Goal: Transaction & Acquisition: Purchase product/service

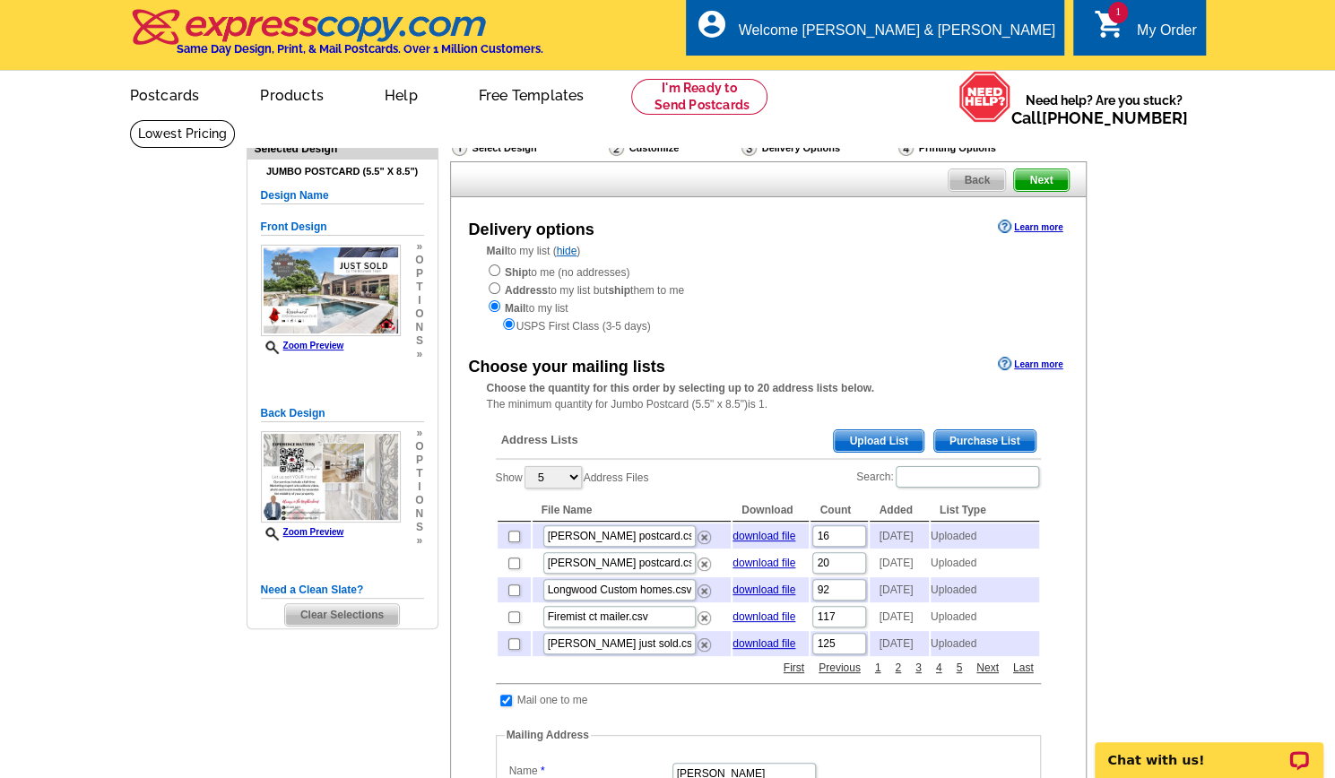
click at [878, 437] on span "Upload List" at bounding box center [878, 441] width 89 height 22
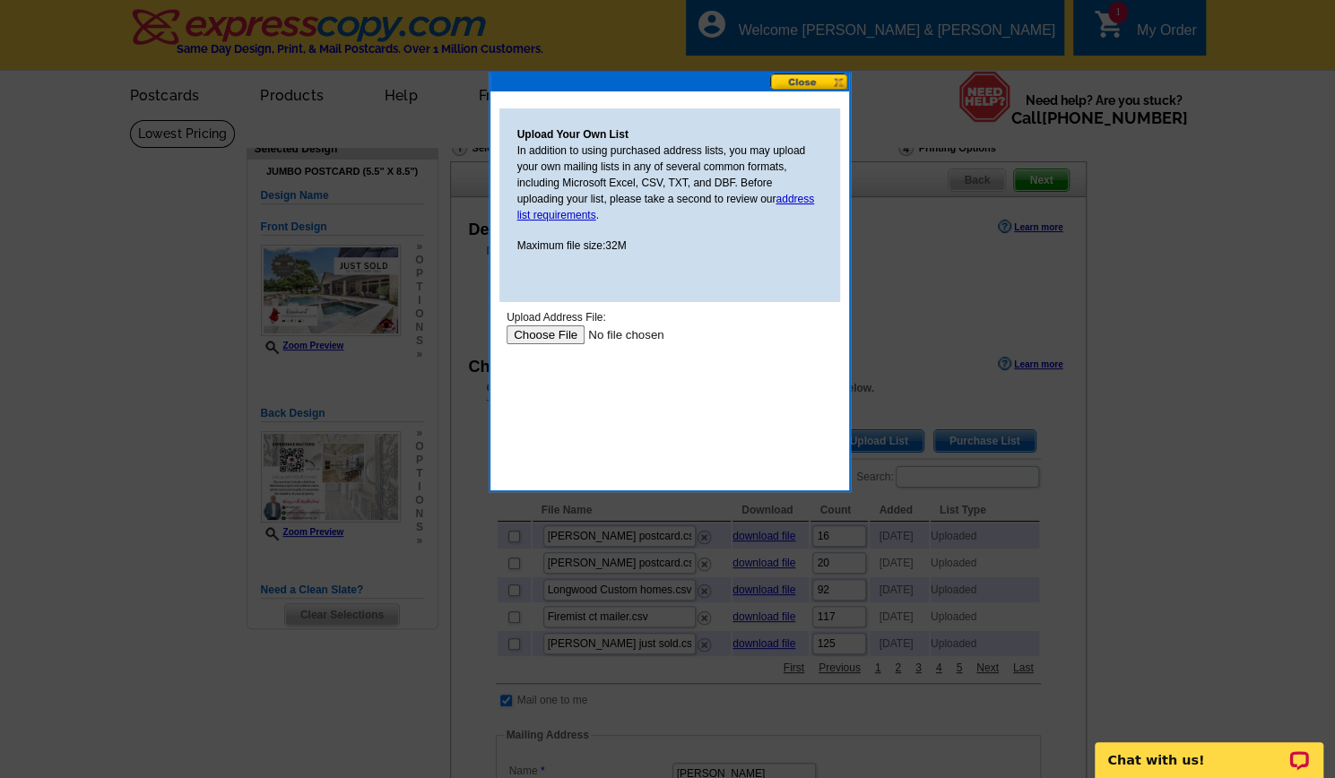
click at [547, 339] on input "file" at bounding box center [619, 334] width 227 height 19
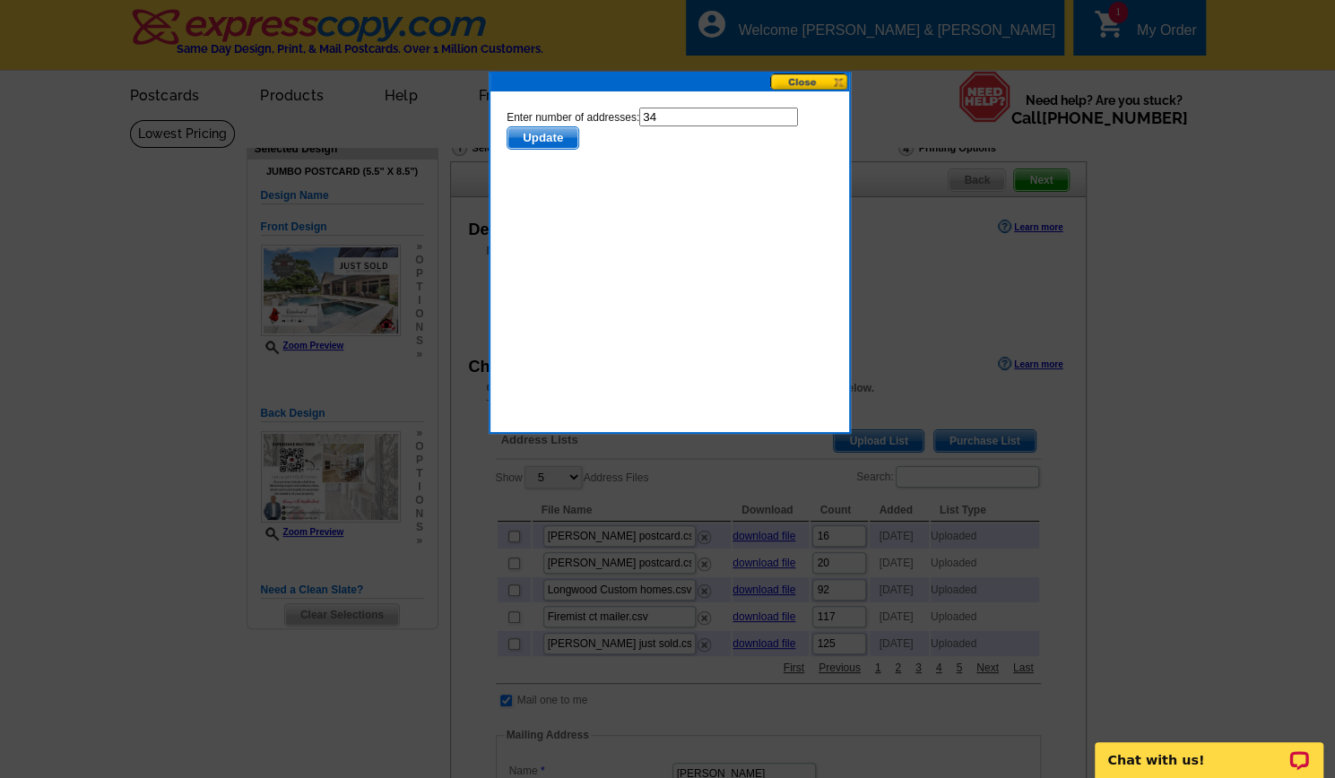
click at [522, 141] on span "Update" at bounding box center [542, 138] width 71 height 22
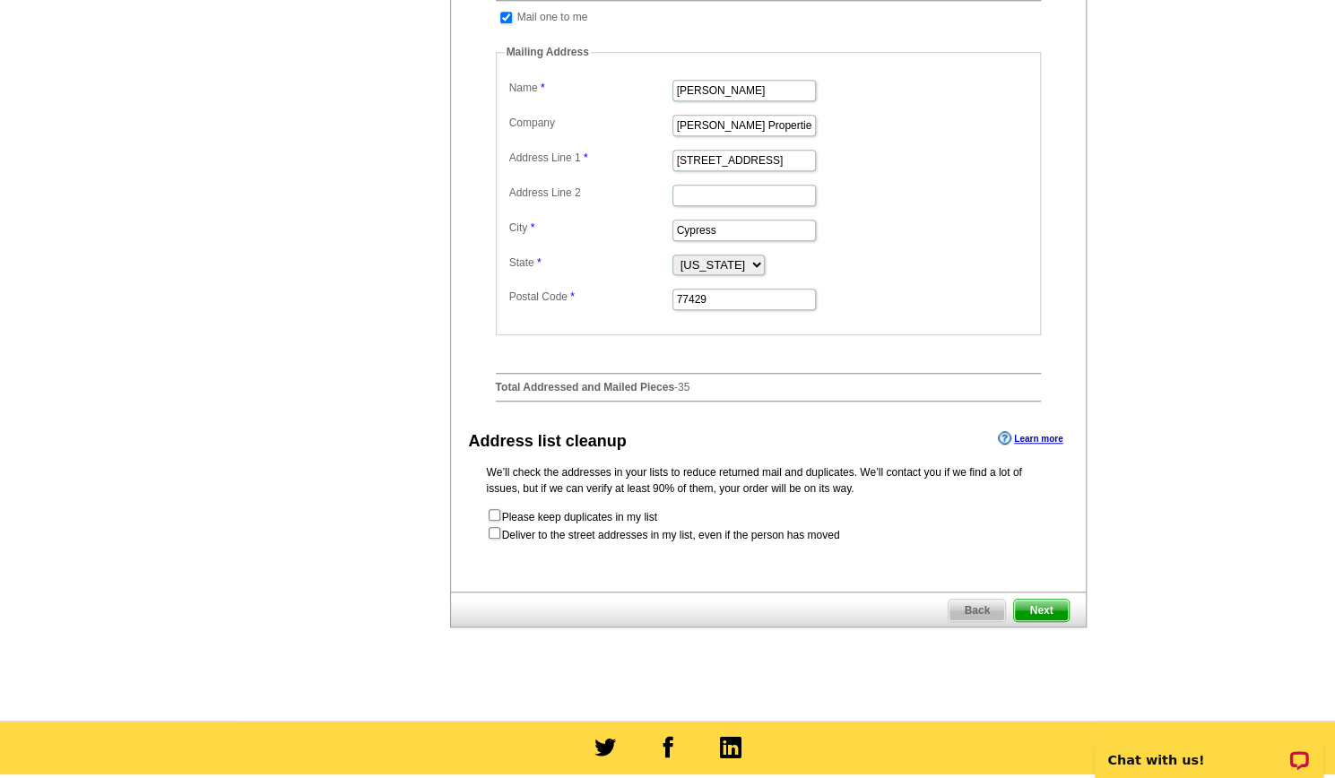
scroll to position [684, 0]
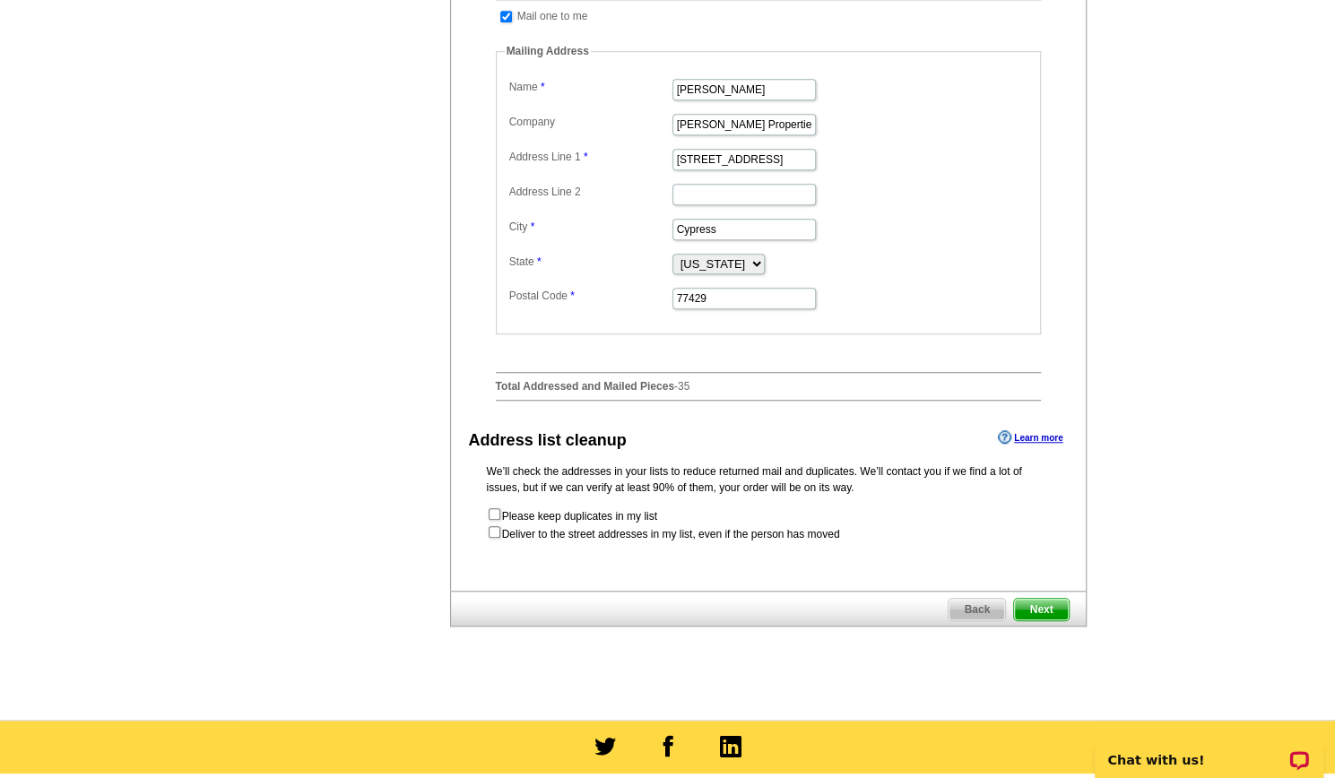
click at [1053, 620] on span "Next" at bounding box center [1041, 610] width 54 height 22
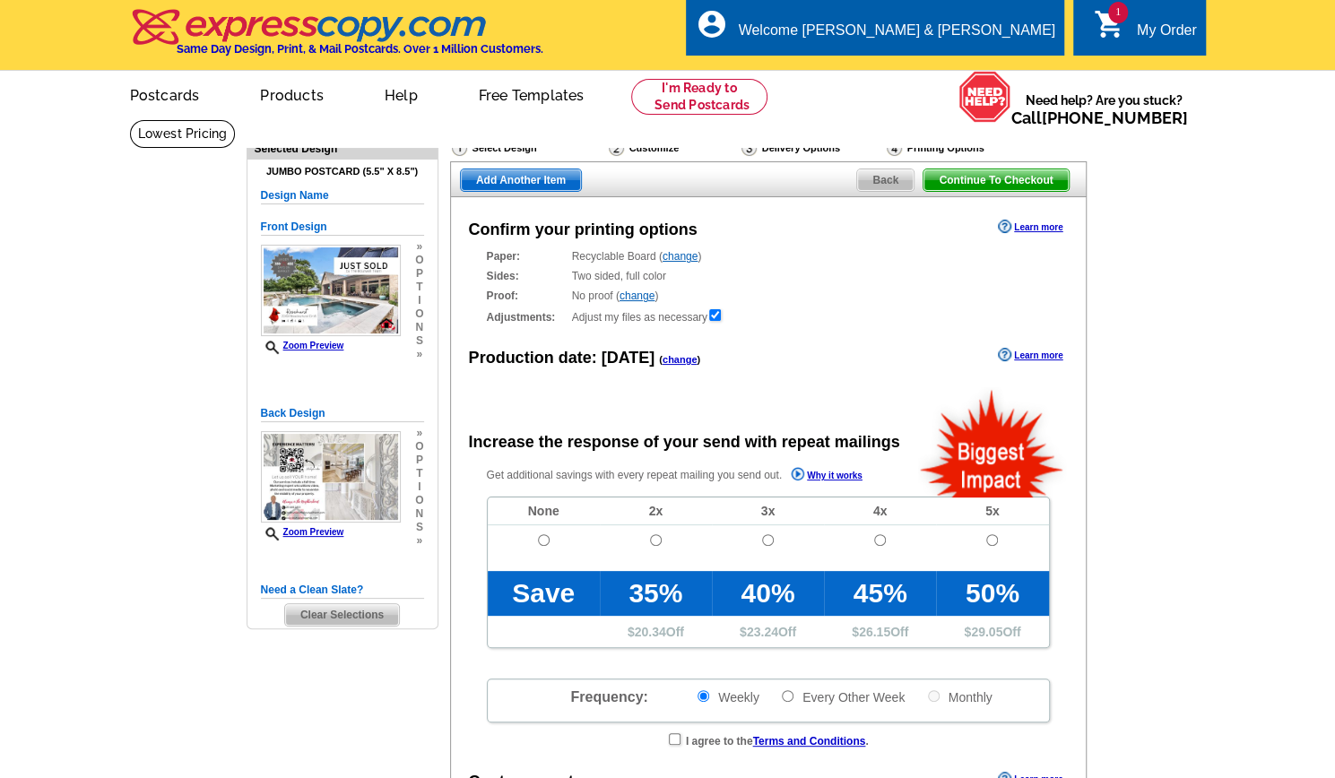
radio input "false"
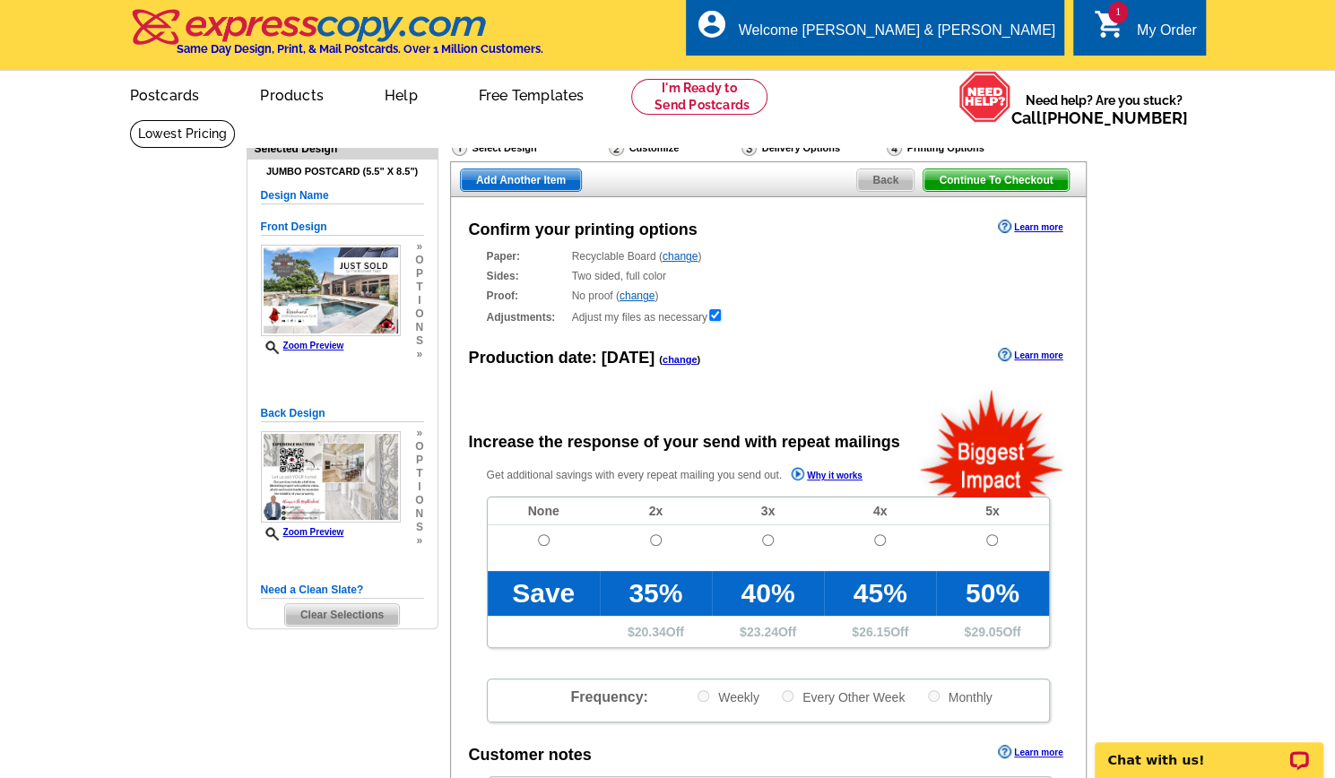
scroll to position [106, 0]
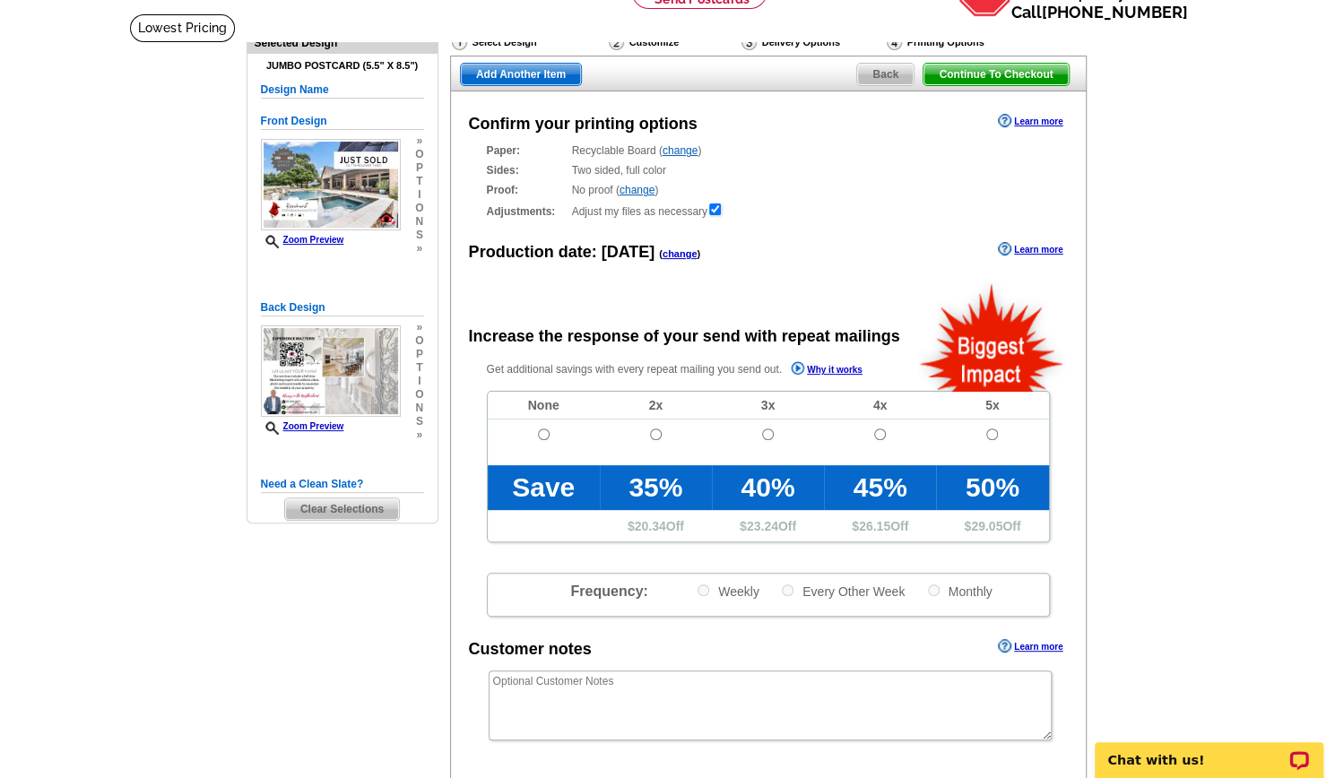
click at [544, 429] on td at bounding box center [544, 443] width 112 height 46
click at [544, 437] on input "radio" at bounding box center [544, 435] width 12 height 12
radio input "true"
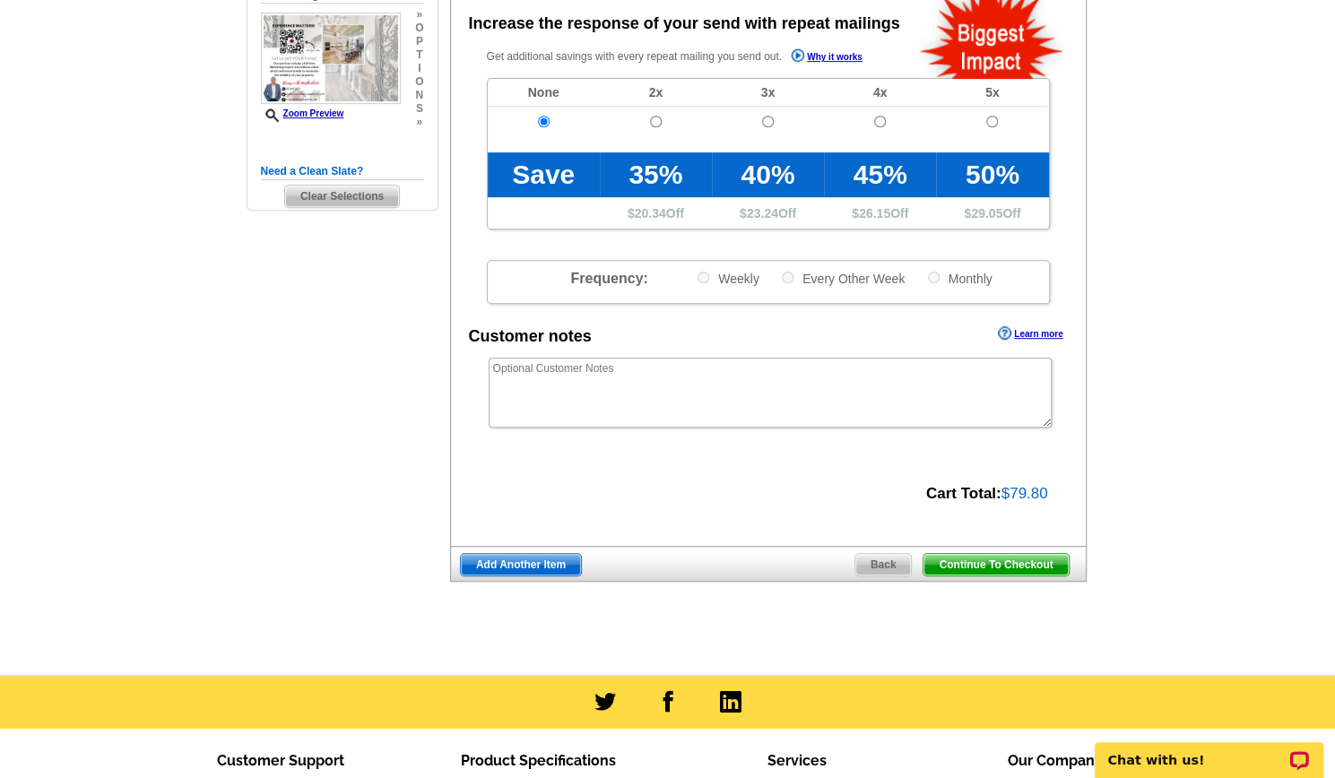
click at [1033, 562] on span "Continue To Checkout" at bounding box center [995, 565] width 144 height 22
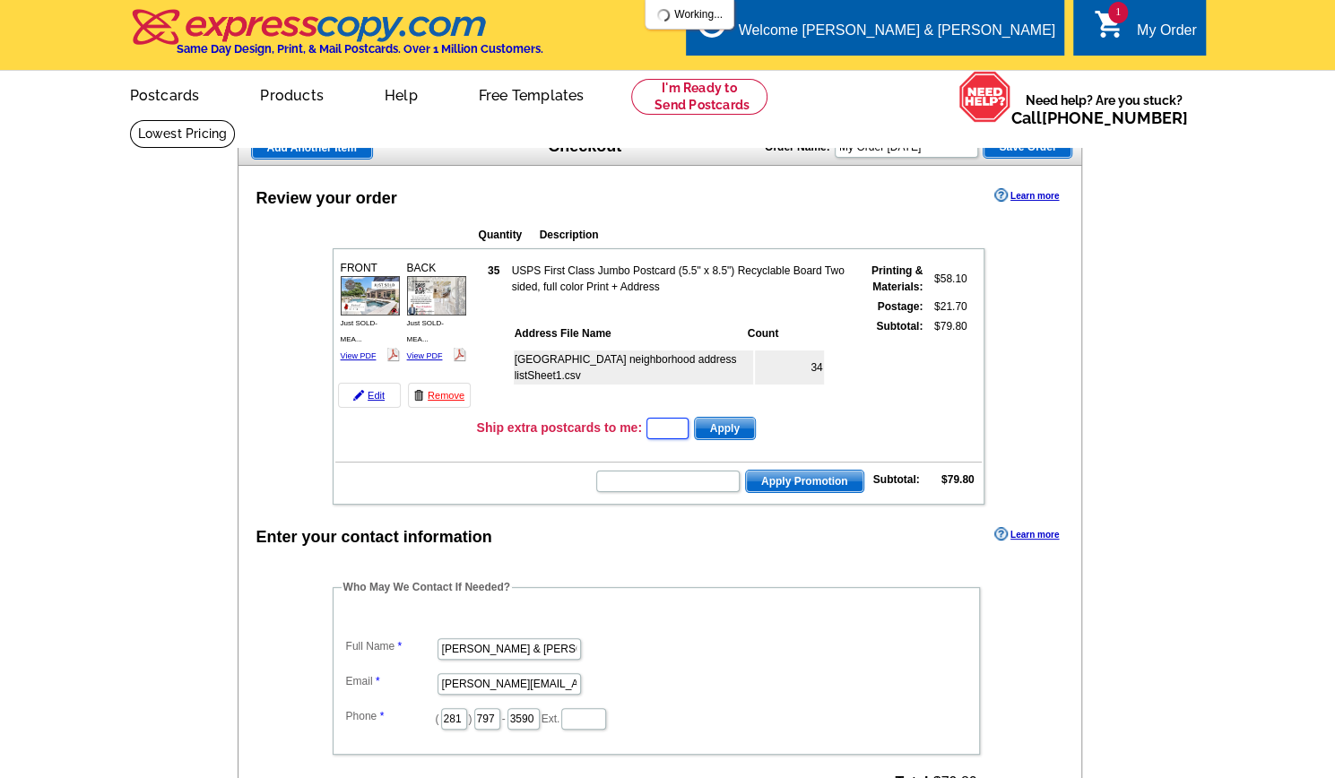
click at [675, 426] on input "text" at bounding box center [667, 429] width 42 height 22
click at [665, 485] on input "text" at bounding box center [667, 482] width 143 height 22
click at [638, 489] on input "text" at bounding box center [667, 482] width 143 height 22
click at [631, 487] on input "text" at bounding box center [667, 482] width 143 height 22
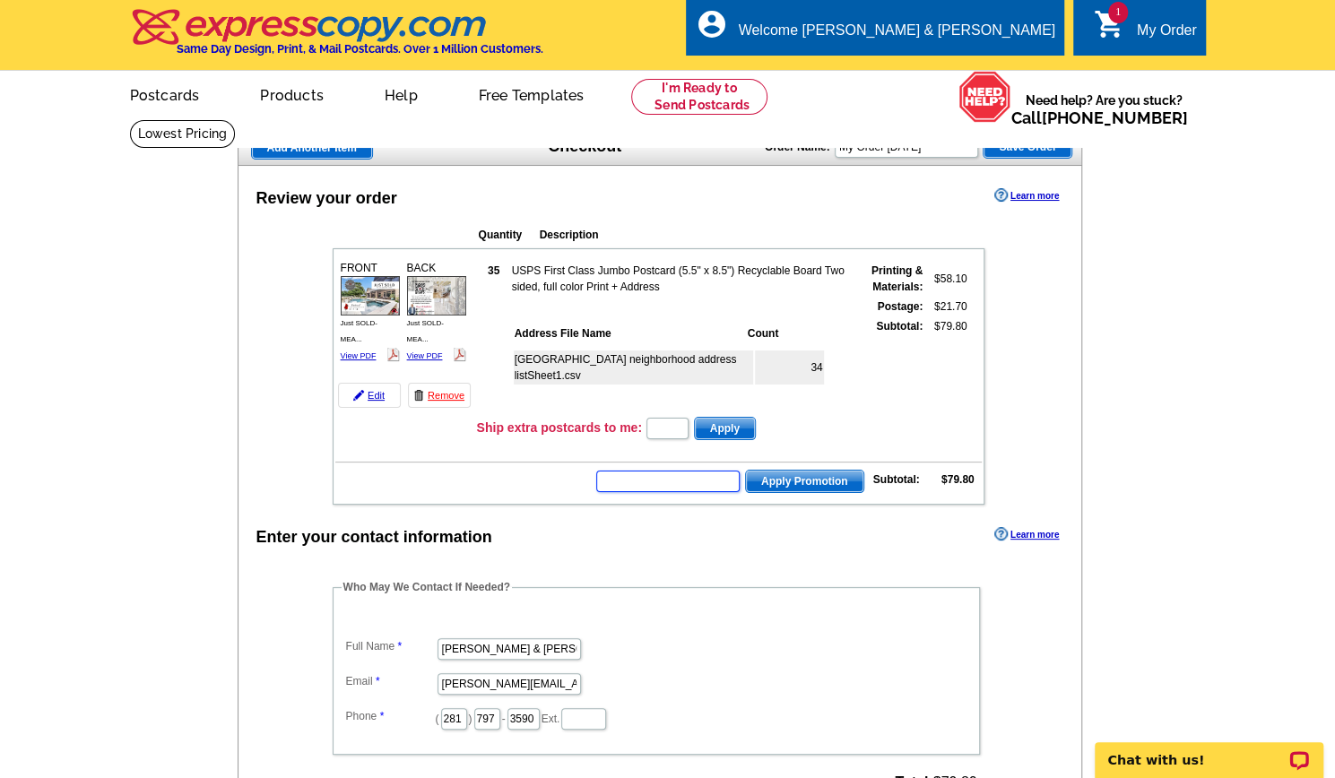
click at [631, 487] on input "text" at bounding box center [667, 482] width 143 height 22
type input "e"
paste input "BHHS13T"
type input "BHHS13T"
click at [795, 478] on span "Apply Promotion" at bounding box center [804, 482] width 117 height 22
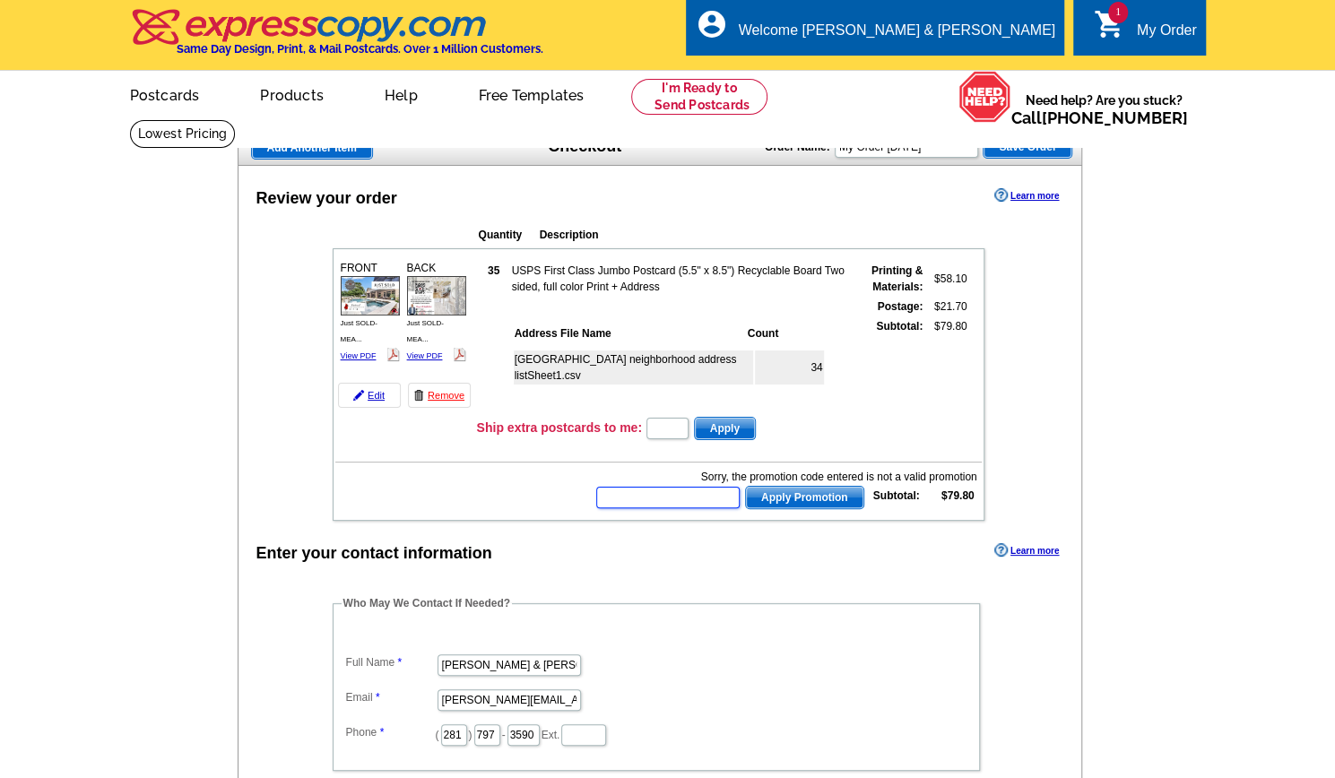
click at [678, 505] on input "text" at bounding box center [667, 498] width 143 height 22
paste input "ECHP11"
type input "ECHP11"
click at [809, 499] on span "Apply Promotion" at bounding box center [804, 498] width 117 height 22
click at [730, 636] on dt at bounding box center [656, 635] width 629 height 16
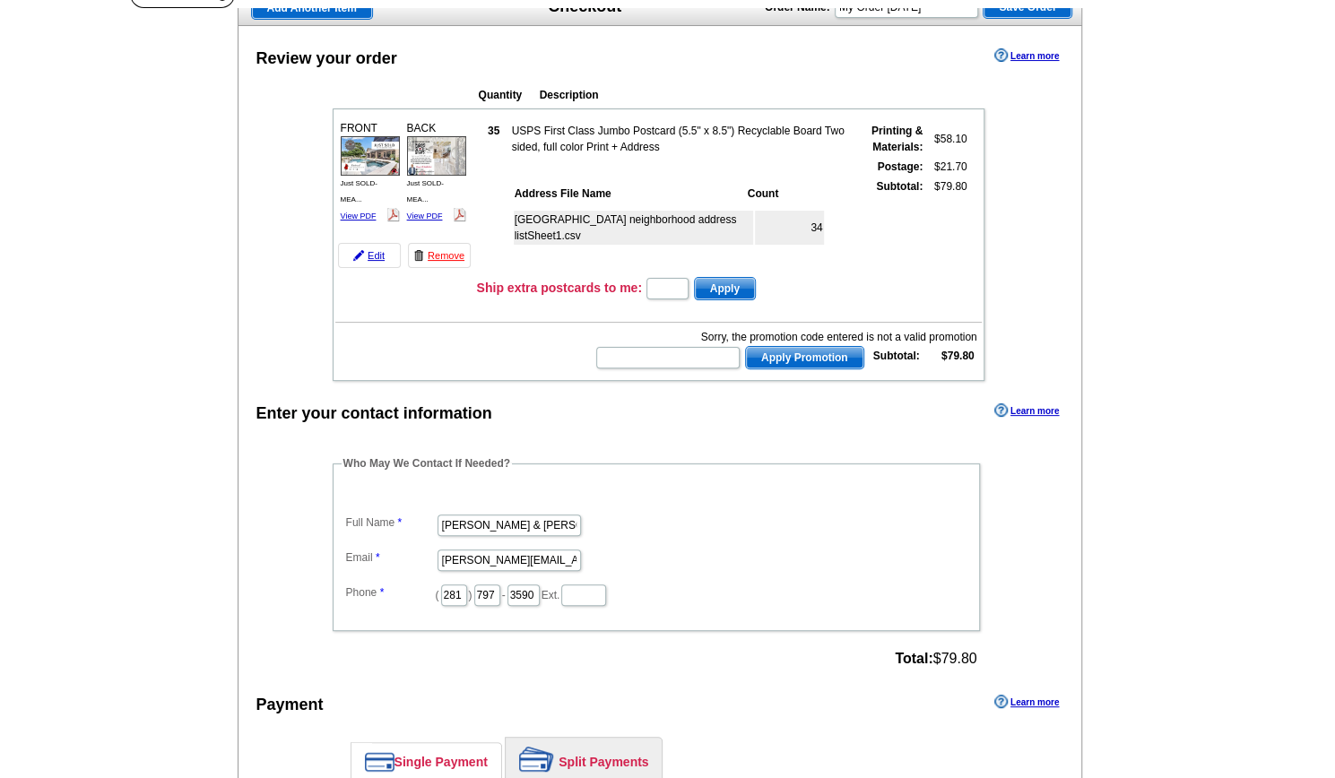
scroll to position [157, 0]
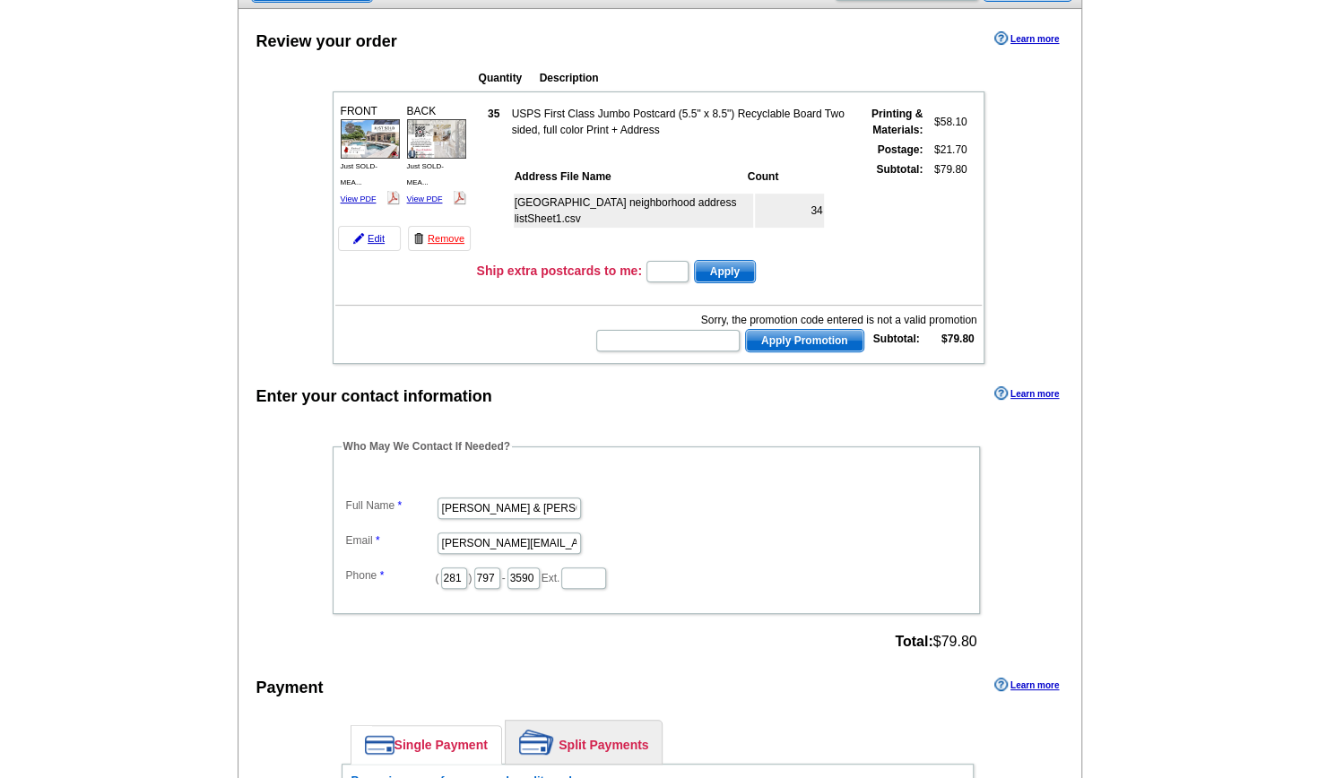
click at [448, 528] on dd "Cindy@TheBoutwellTeam.com" at bounding box center [656, 542] width 629 height 28
click at [456, 542] on input "Cindy@TheBoutwellTeam.com" at bounding box center [509, 544] width 143 height 22
type input "marketing@TheBoutwellTeam.com"
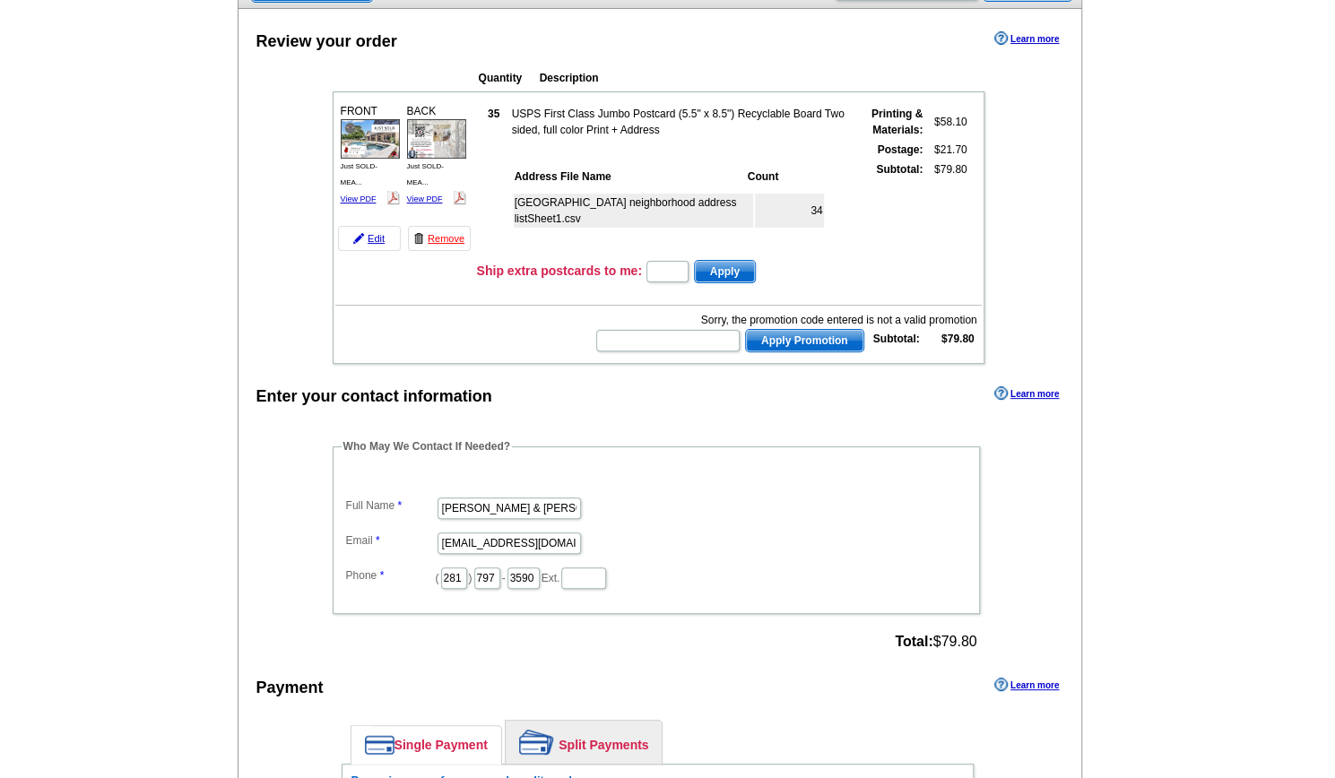
click at [777, 673] on div "Payment Learn more" at bounding box center [660, 692] width 844 height 38
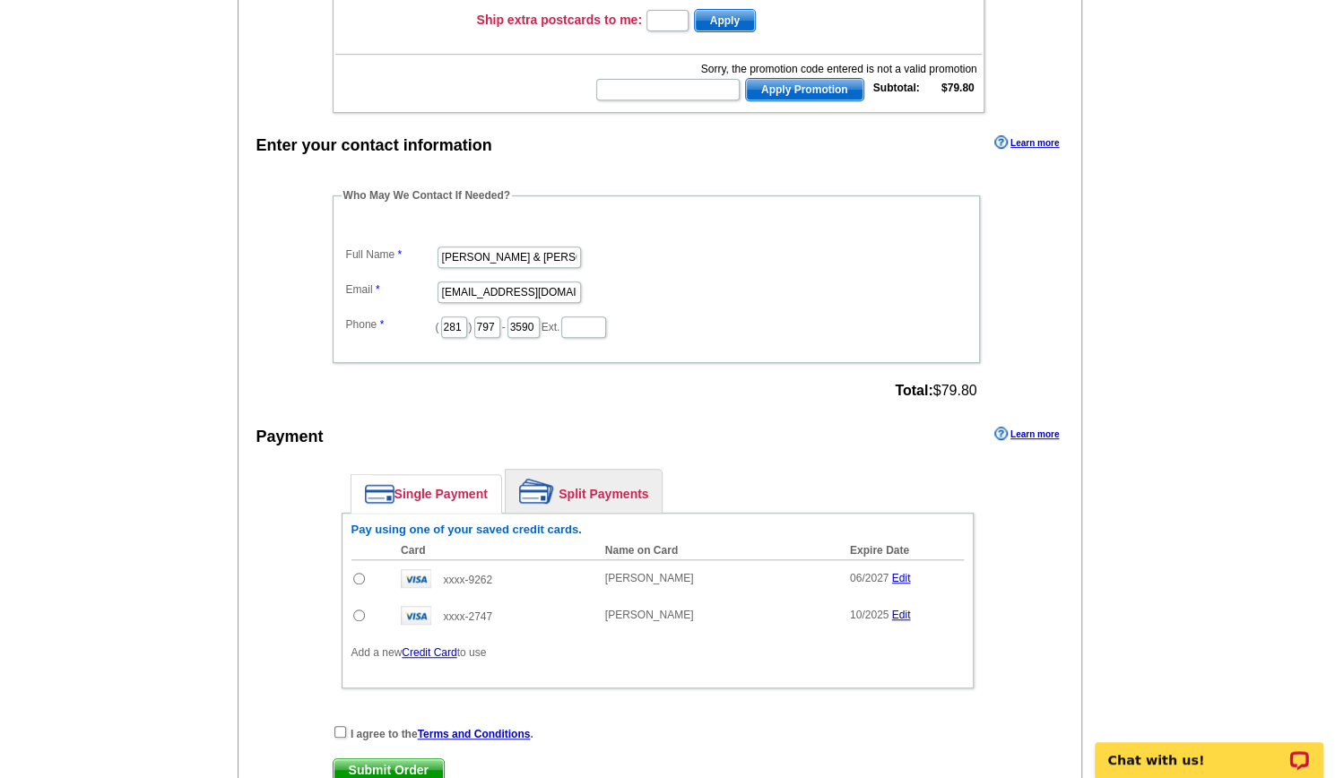
scroll to position [411, 0]
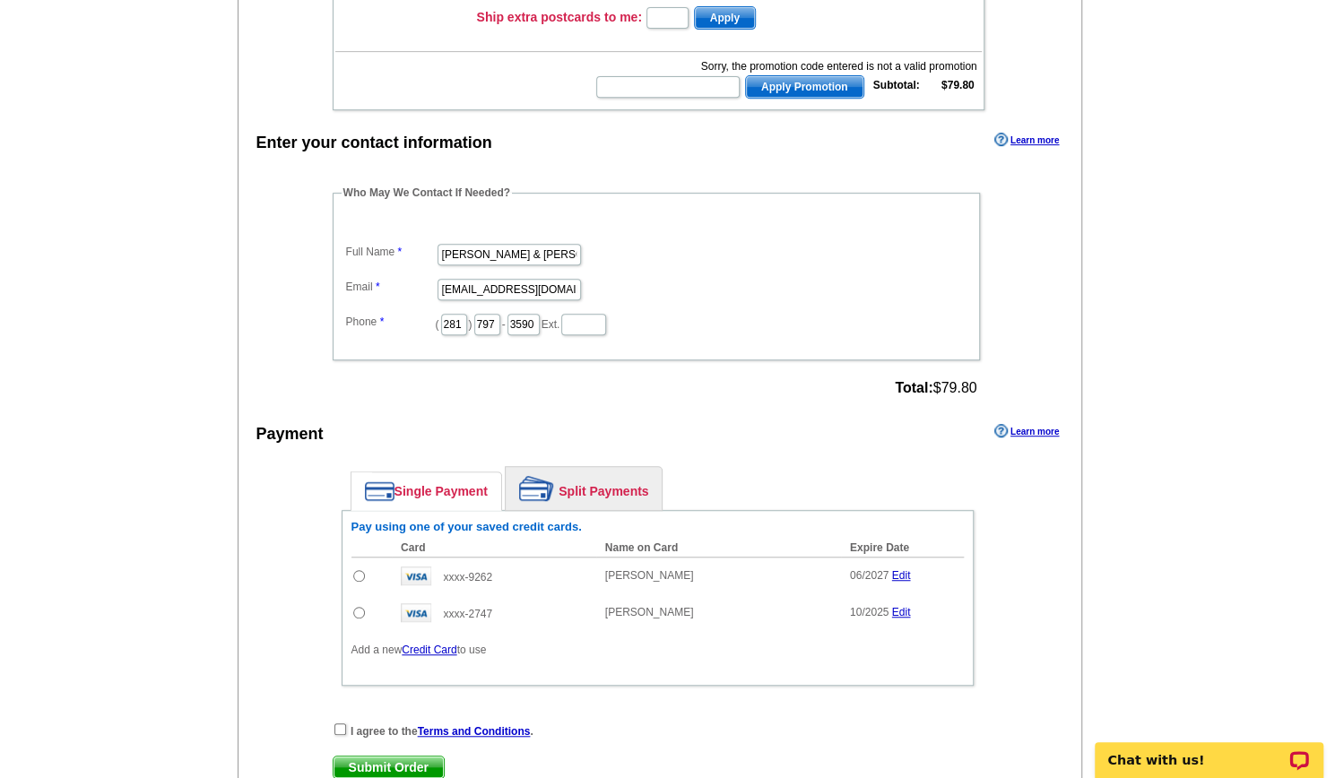
click at [351, 575] on td at bounding box center [371, 576] width 41 height 38
click at [351, 571] on td at bounding box center [371, 576] width 41 height 38
click at [357, 570] on input "radio" at bounding box center [359, 576] width 12 height 12
radio input "true"
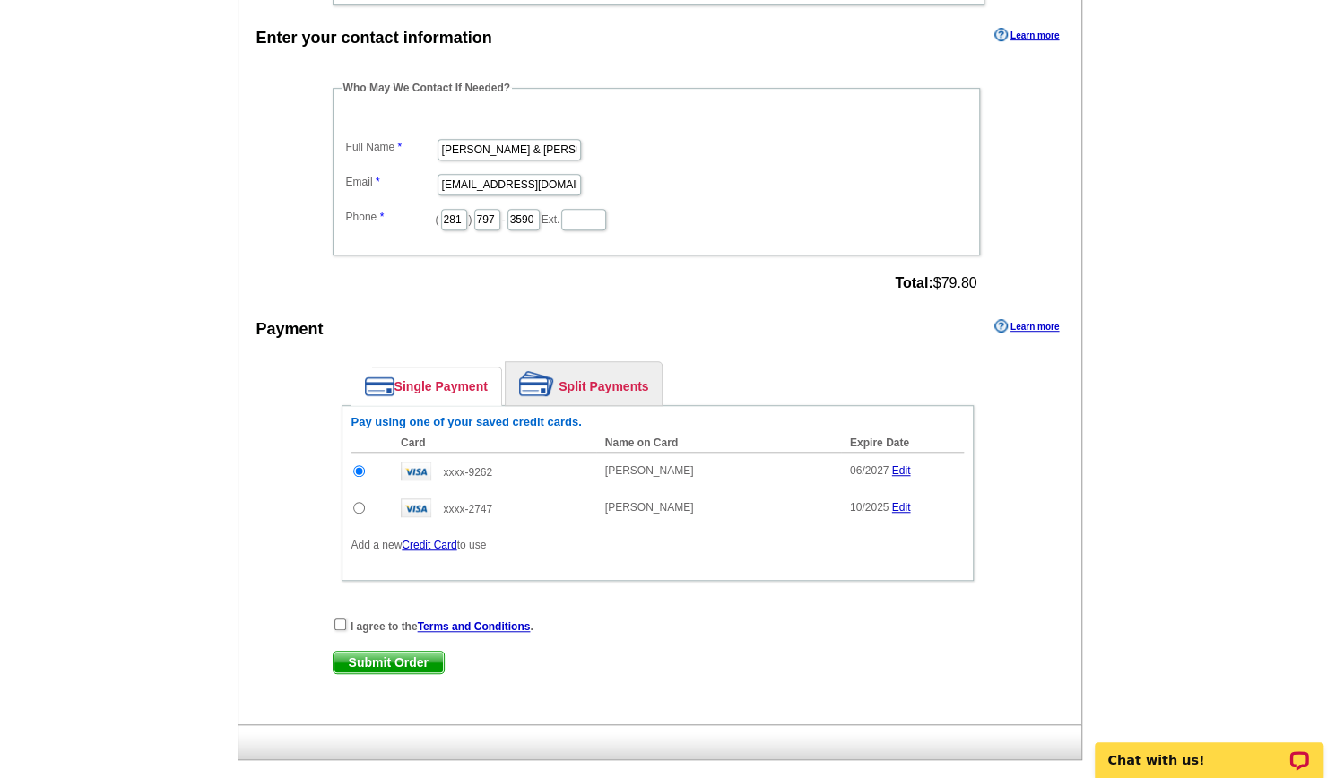
scroll to position [522, 0]
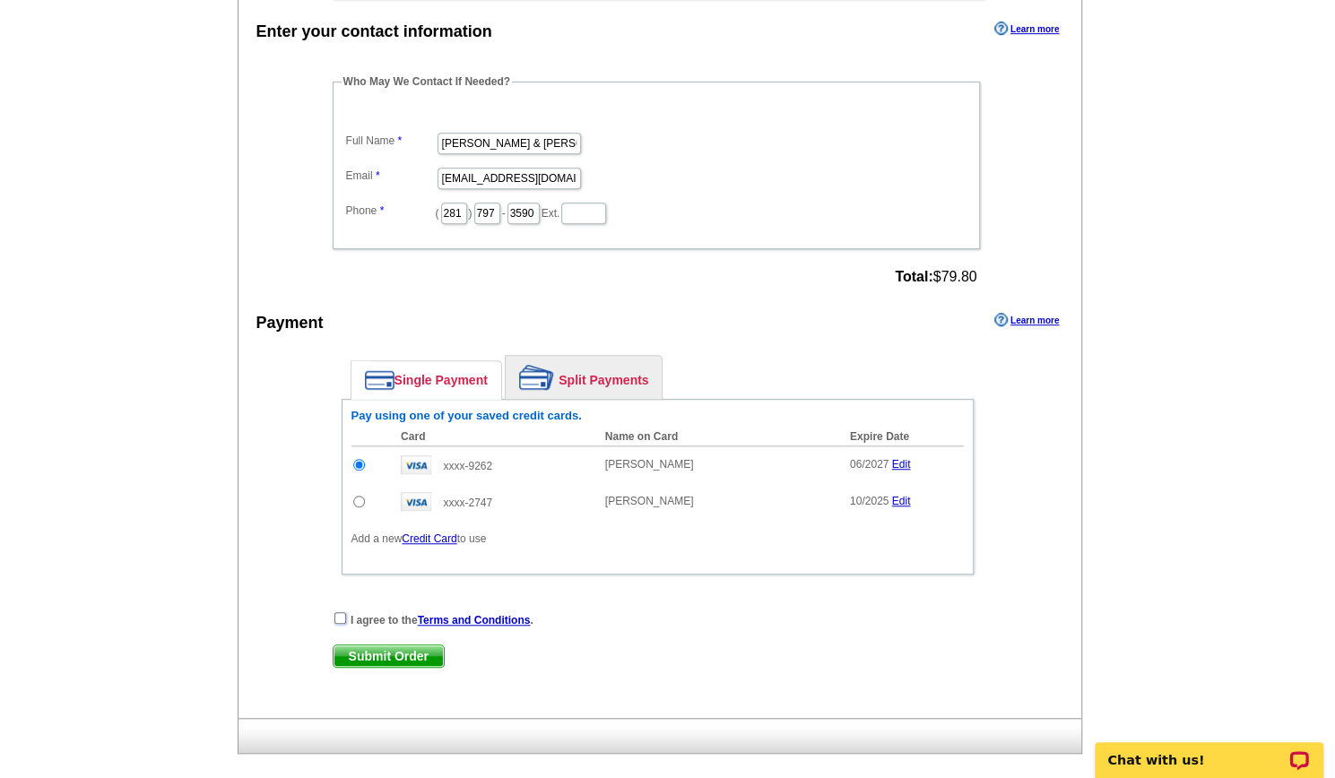
click at [344, 615] on input "checkbox" at bounding box center [340, 618] width 12 height 12
checkbox input "true"
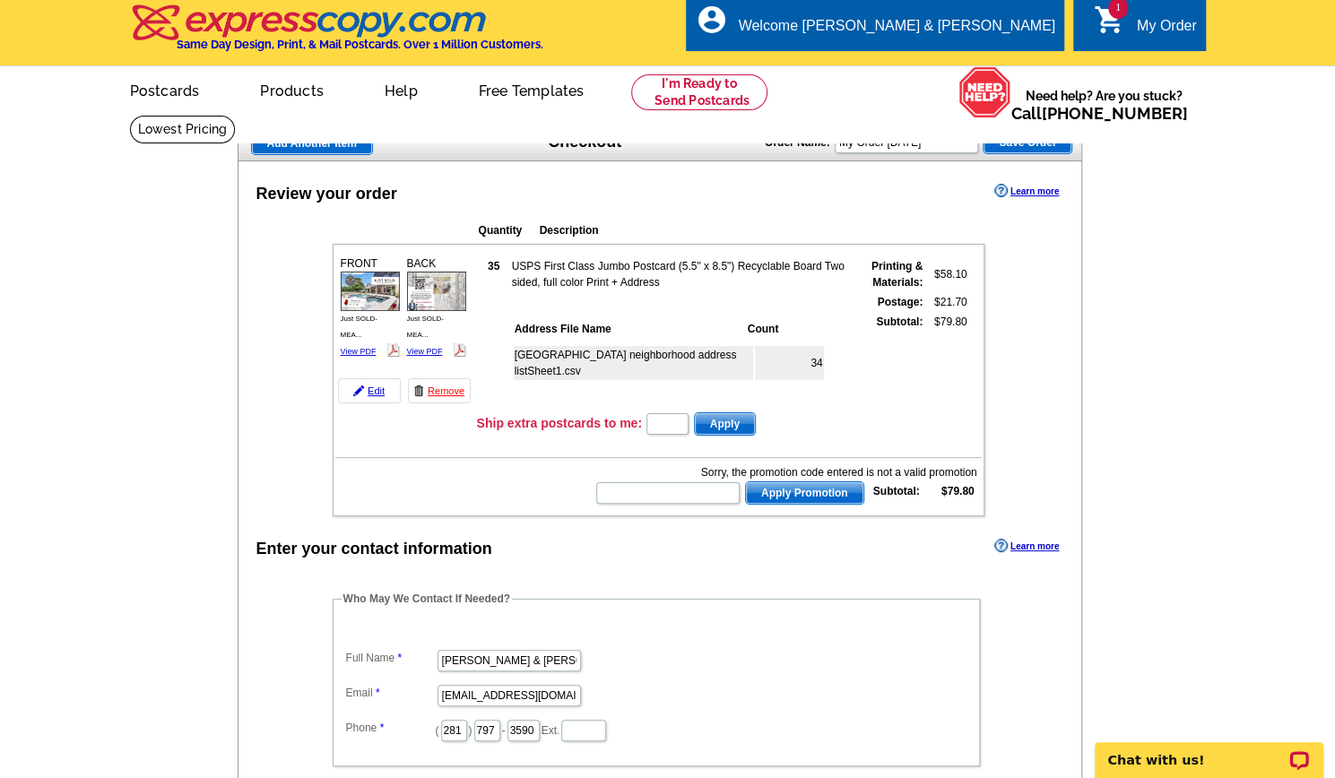
scroll to position [4, 0]
